Goal: Browse casually

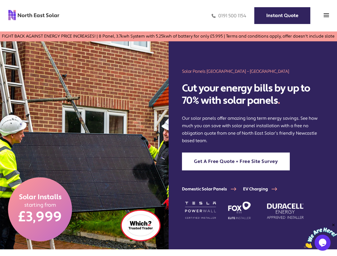
click at [168, 128] on img at bounding box center [84, 145] width 169 height 208
click at [326, 16] on img at bounding box center [326, 15] width 5 height 5
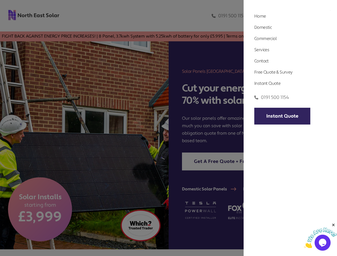
click at [326, 17] on div at bounding box center [168, 128] width 337 height 256
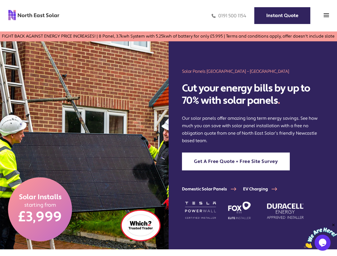
click at [320, 235] on img at bounding box center [320, 238] width 33 height 21
click at [334, 225] on div "Solar Panels [GEOGRAPHIC_DATA] – [GEOGRAPHIC_DATA] Solar Cut your energy bills …" at bounding box center [253, 145] width 169 height 208
